Goal: Information Seeking & Learning: Find contact information

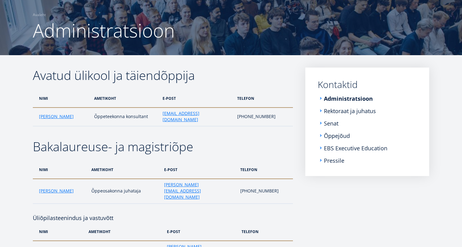
scroll to position [45, 0]
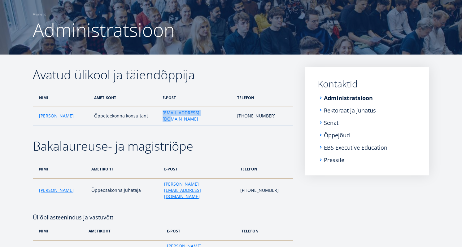
drag, startPoint x: 153, startPoint y: 116, endPoint x: 209, endPoint y: 114, distance: 55.8
click at [209, 114] on tr "[PERSON_NAME] Õppeteekonna konsultant [EMAIL_ADDRESS][DOMAIN_NAME] [PHONE_NUMBE…" at bounding box center [163, 116] width 260 height 19
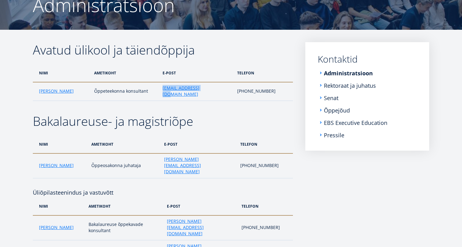
scroll to position [88, 0]
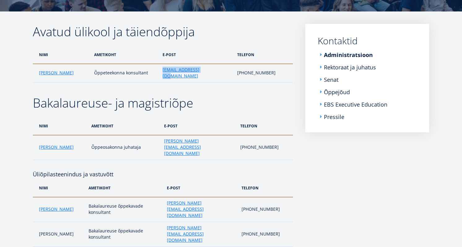
click at [213, 117] on th "e-post" at bounding box center [199, 126] width 76 height 18
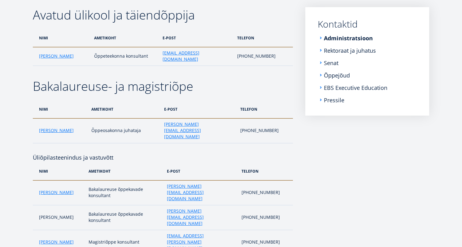
scroll to position [112, 0]
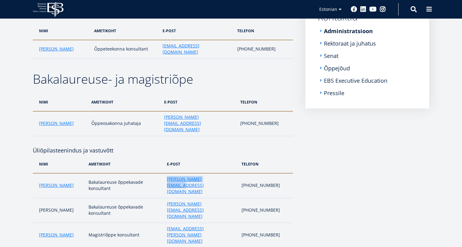
drag, startPoint x: 210, startPoint y: 165, endPoint x: 144, endPoint y: 166, distance: 65.7
click at [144, 173] on tr "[PERSON_NAME] Bakalaureuse õppekavade konsultant [PERSON_NAME][EMAIL_ADDRESS][D…" at bounding box center [163, 185] width 260 height 25
copy tr "Bakalaureuse õppekavade konsultant [PERSON_NAME][EMAIL_ADDRESS][DOMAIN_NAME]"
click at [211, 198] on td "[PERSON_NAME][EMAIL_ADDRESS][DOMAIN_NAME]" at bounding box center [201, 210] width 74 height 25
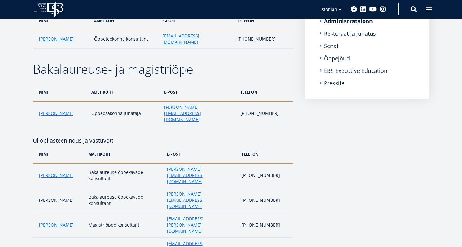
scroll to position [123, 0]
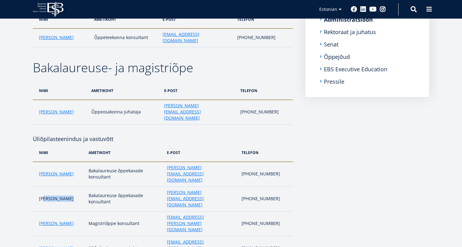
drag, startPoint x: 72, startPoint y: 172, endPoint x: 43, endPoint y: 169, distance: 28.7
click at [43, 187] on td "[PERSON_NAME]" at bounding box center [59, 199] width 53 height 25
drag, startPoint x: 39, startPoint y: 170, endPoint x: 70, endPoint y: 171, distance: 30.4
click at [70, 187] on td "[PERSON_NAME]" at bounding box center [59, 199] width 53 height 25
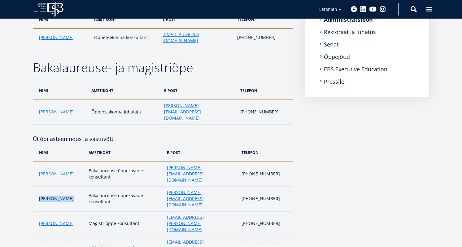
copy td "[PERSON_NAME]"
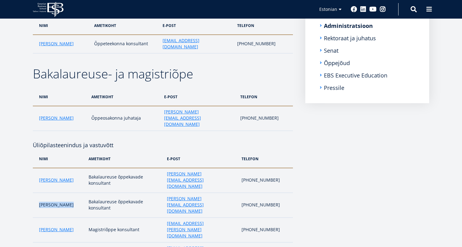
scroll to position [102, 0]
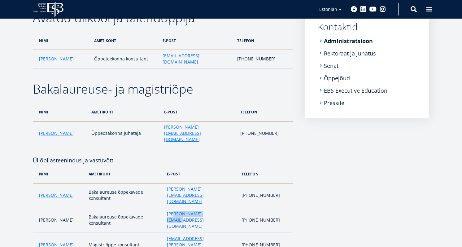
drag, startPoint x: 230, startPoint y: 193, endPoint x: 164, endPoint y: 189, distance: 66.8
click at [164, 208] on td "[PERSON_NAME][EMAIL_ADDRESS][DOMAIN_NAME]" at bounding box center [201, 220] width 74 height 25
click at [216, 208] on td "[PERSON_NAME][EMAIL_ADDRESS][DOMAIN_NAME]" at bounding box center [201, 220] width 74 height 25
drag, startPoint x: 201, startPoint y: 189, endPoint x: 152, endPoint y: 194, distance: 49.6
click at [152, 208] on tr "[PERSON_NAME] Bakalaureuse õppekavade konsultant [PERSON_NAME][EMAIL_ADDRESS][D…" at bounding box center [163, 220] width 260 height 25
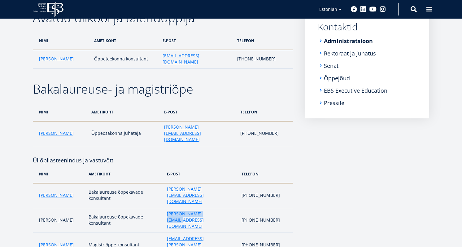
copy tr "Bakalaureuse õppekavade konsultant [PERSON_NAME][EMAIL_ADDRESS][DOMAIN_NAME]"
